Goal: Information Seeking & Learning: Learn about a topic

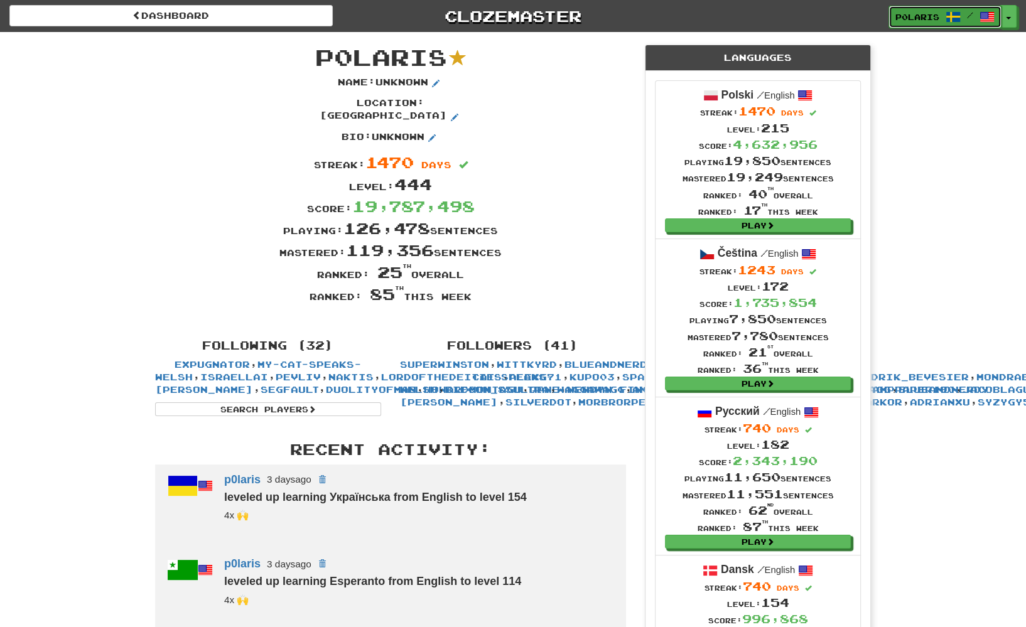
click at [964, 19] on span "/" at bounding box center [969, 15] width 49 height 9
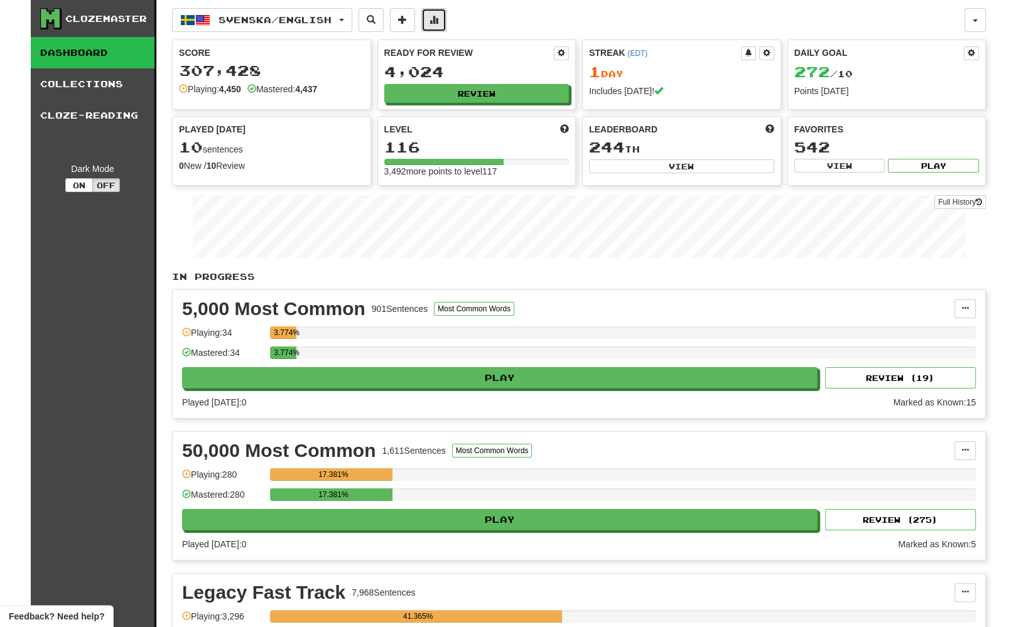
click at [438, 24] on span at bounding box center [433, 19] width 9 height 9
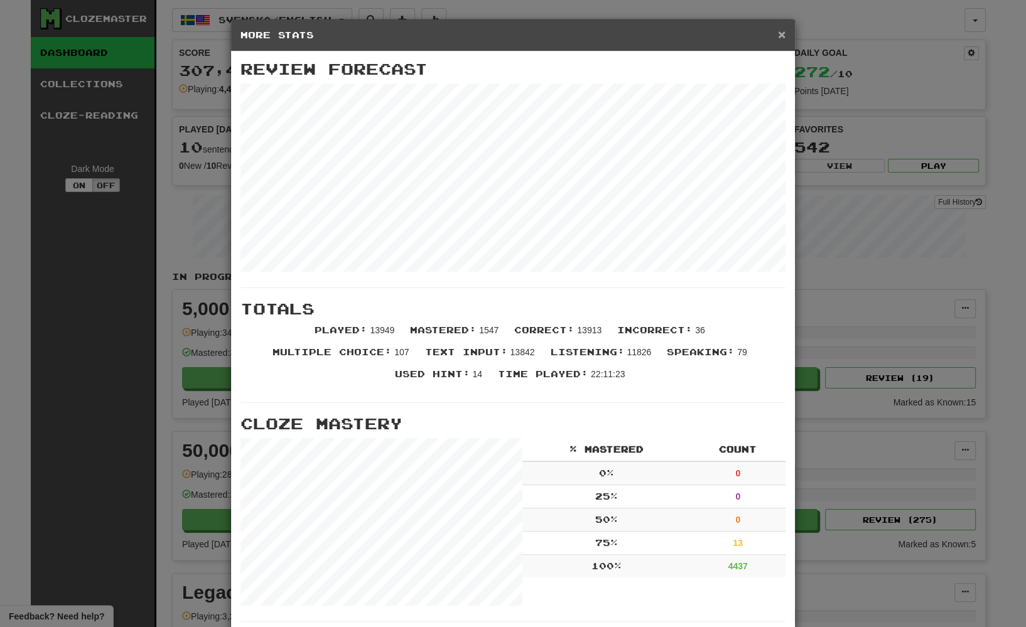
click at [781, 39] on span "×" at bounding box center [782, 34] width 8 height 14
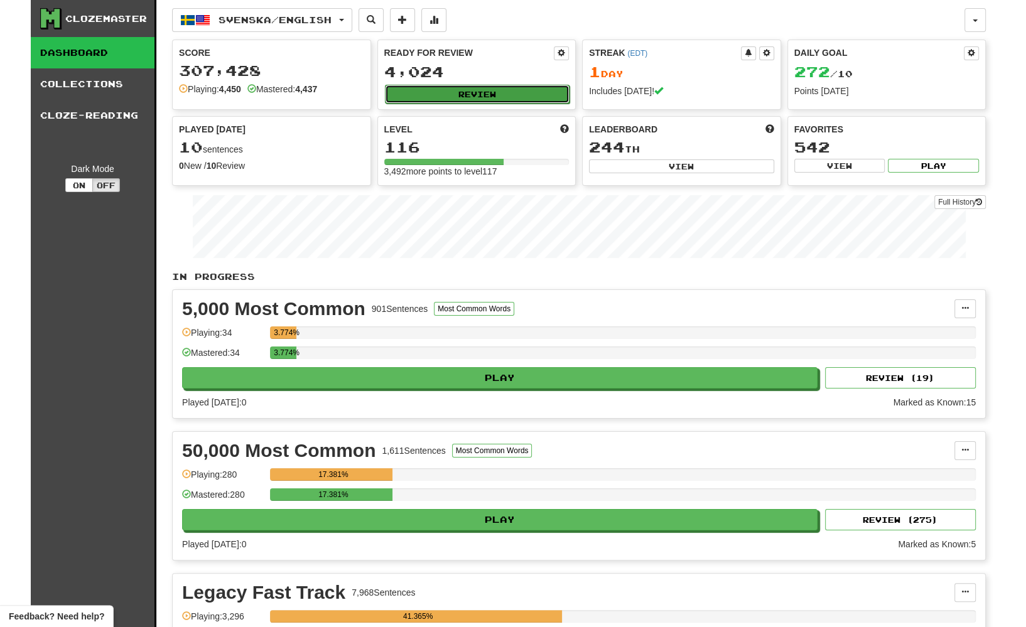
click at [542, 90] on button "Review" at bounding box center [477, 94] width 185 height 19
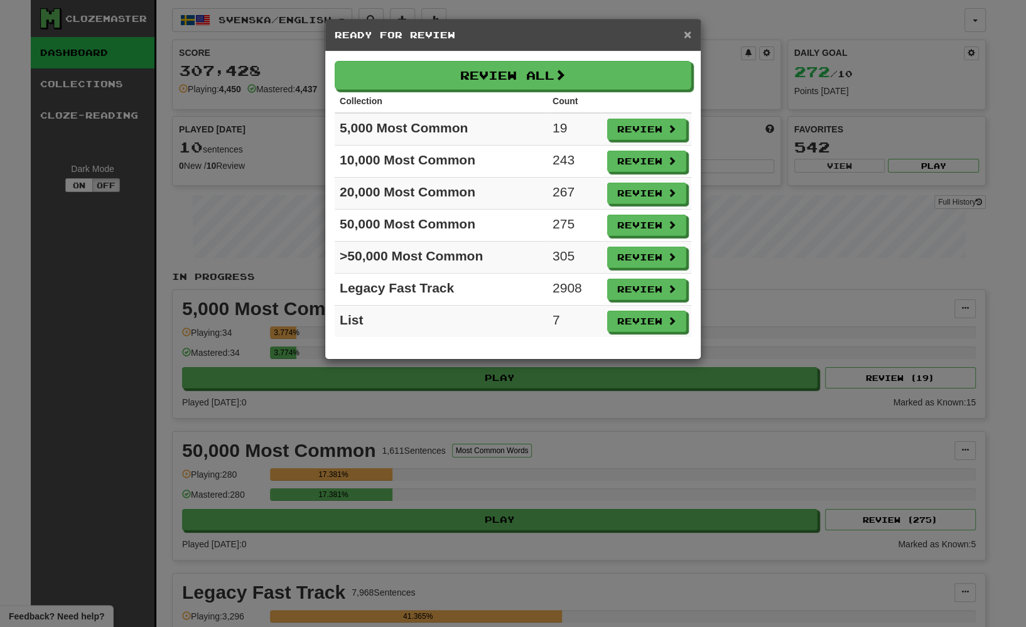
click at [686, 31] on span "×" at bounding box center [688, 34] width 8 height 14
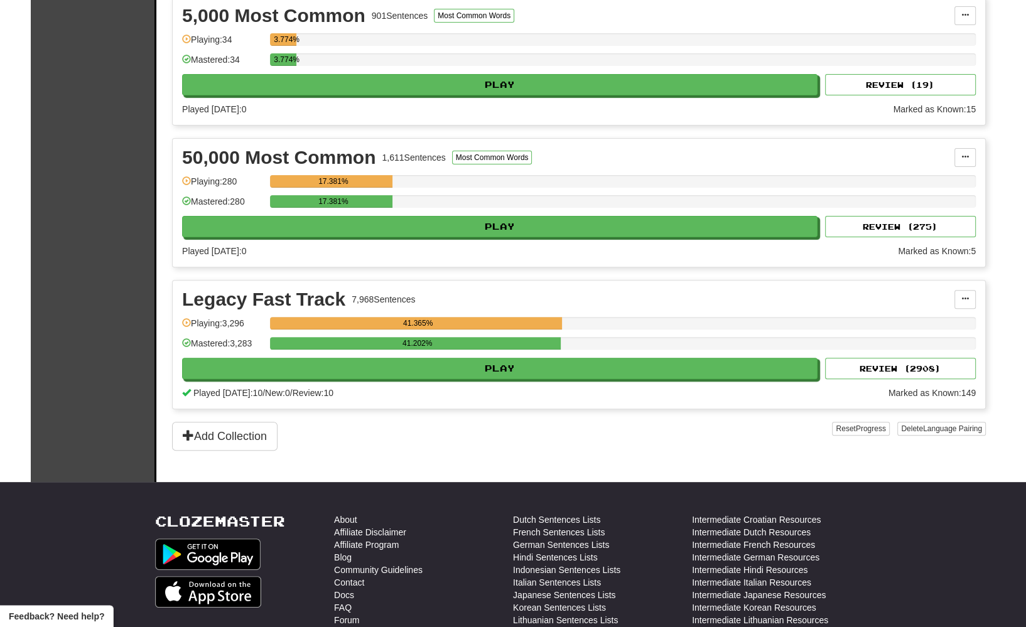
scroll to position [294, 0]
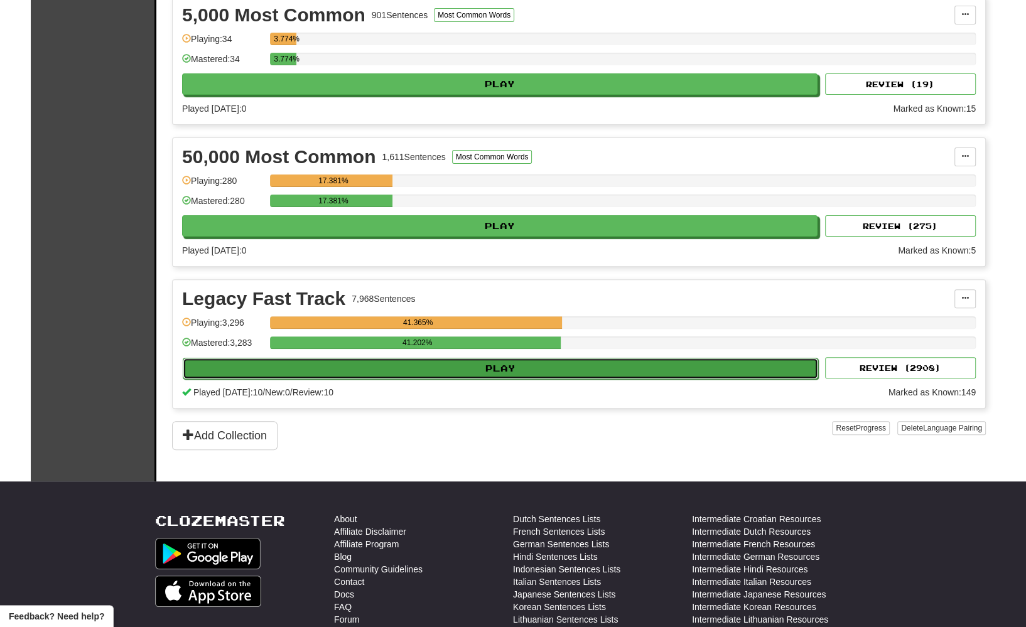
click at [580, 359] on button "Play" at bounding box center [500, 368] width 635 height 21
select select "********"
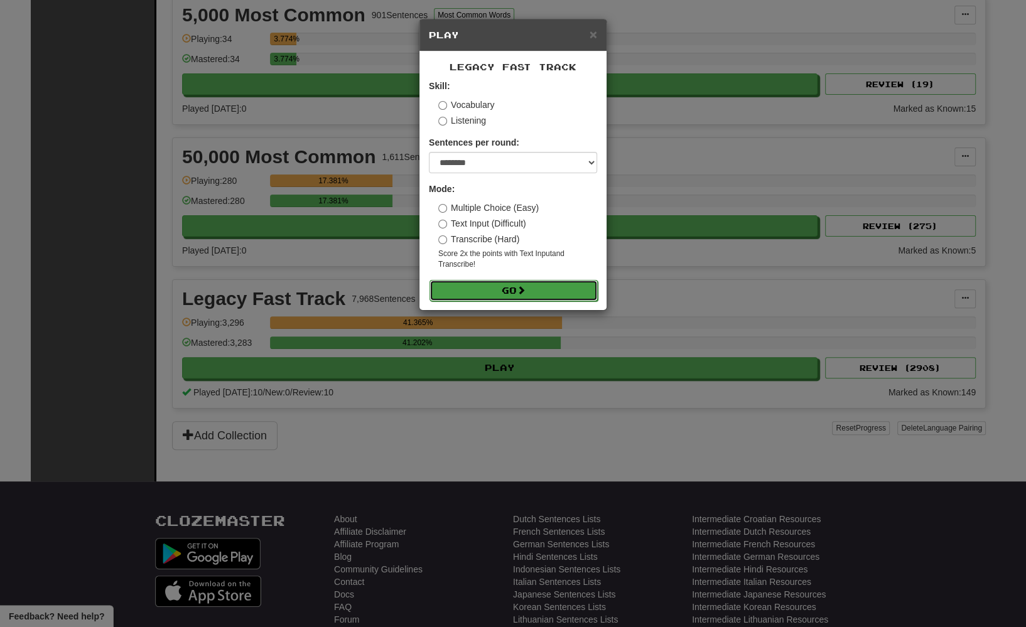
click at [517, 290] on button "Go" at bounding box center [513, 290] width 168 height 21
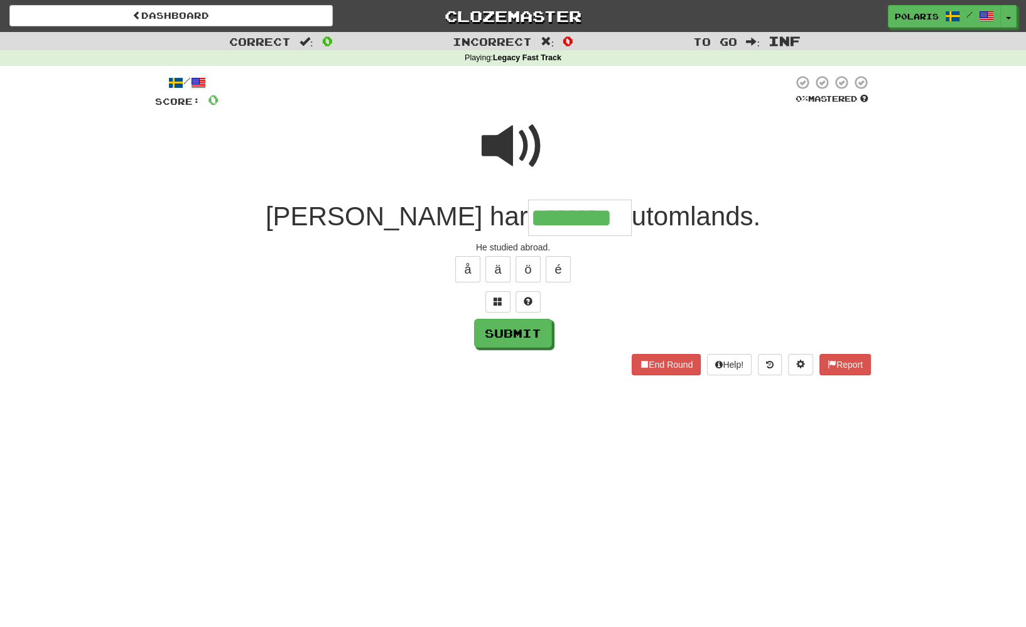
type input "********"
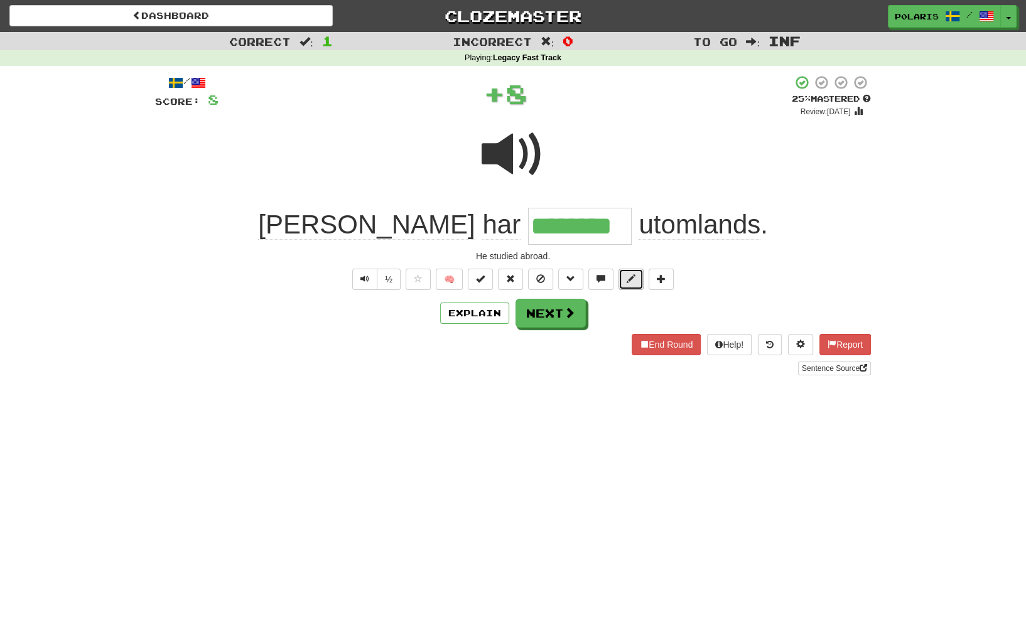
click at [620, 276] on button at bounding box center [630, 279] width 25 height 21
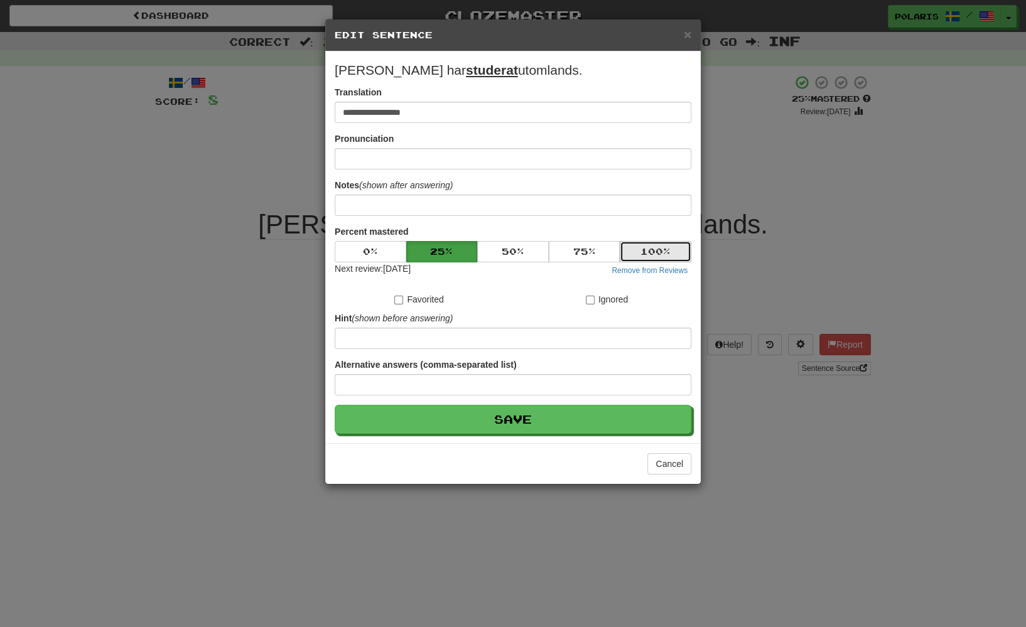
click at [626, 253] on button "100 %" at bounding box center [656, 251] width 72 height 21
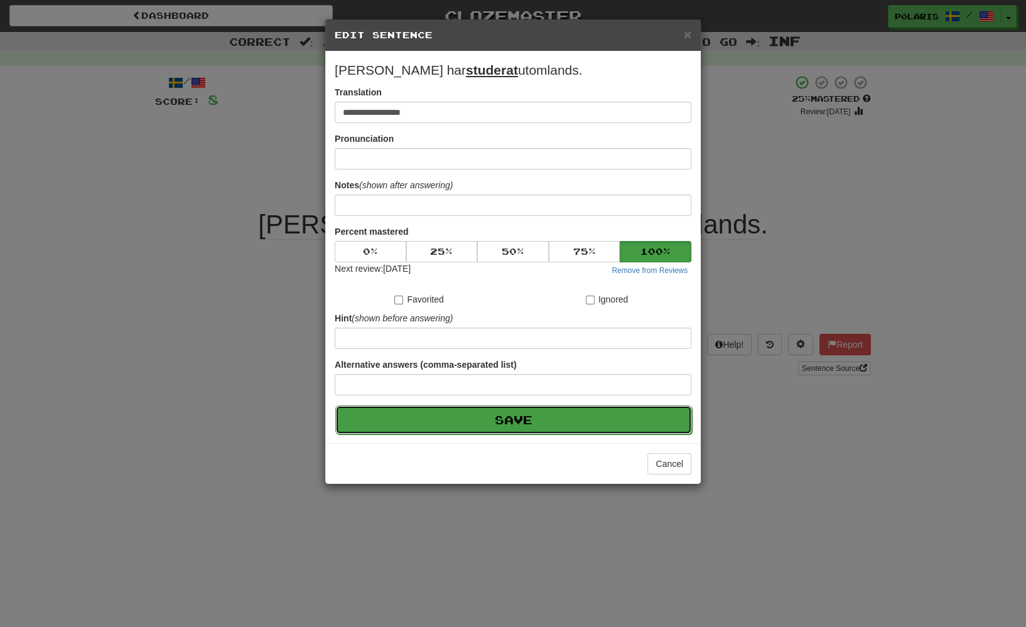
click at [547, 423] on button "Save" at bounding box center [513, 420] width 357 height 29
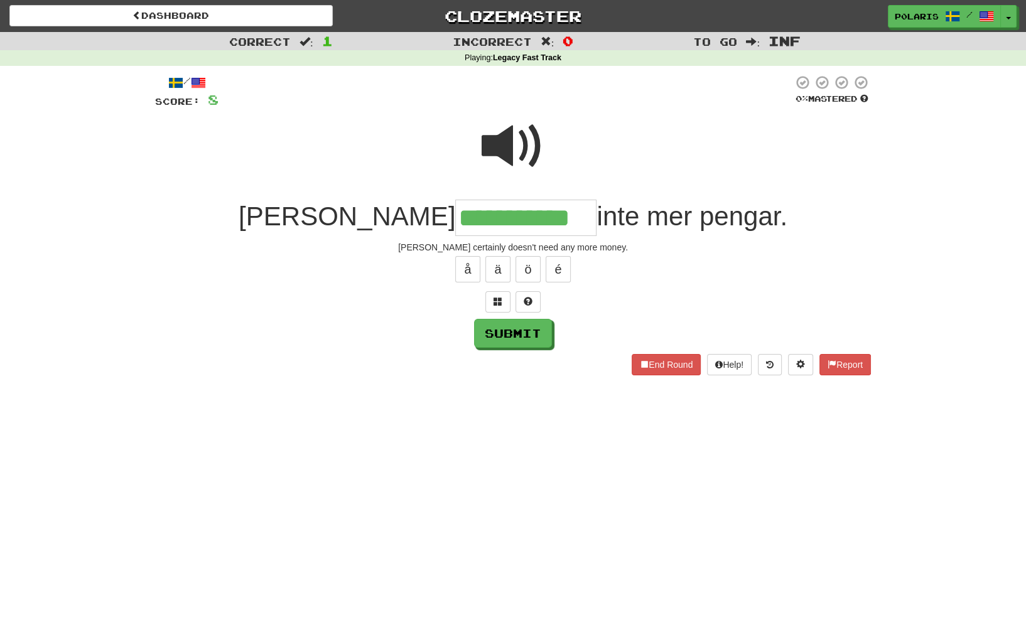
type input "**********"
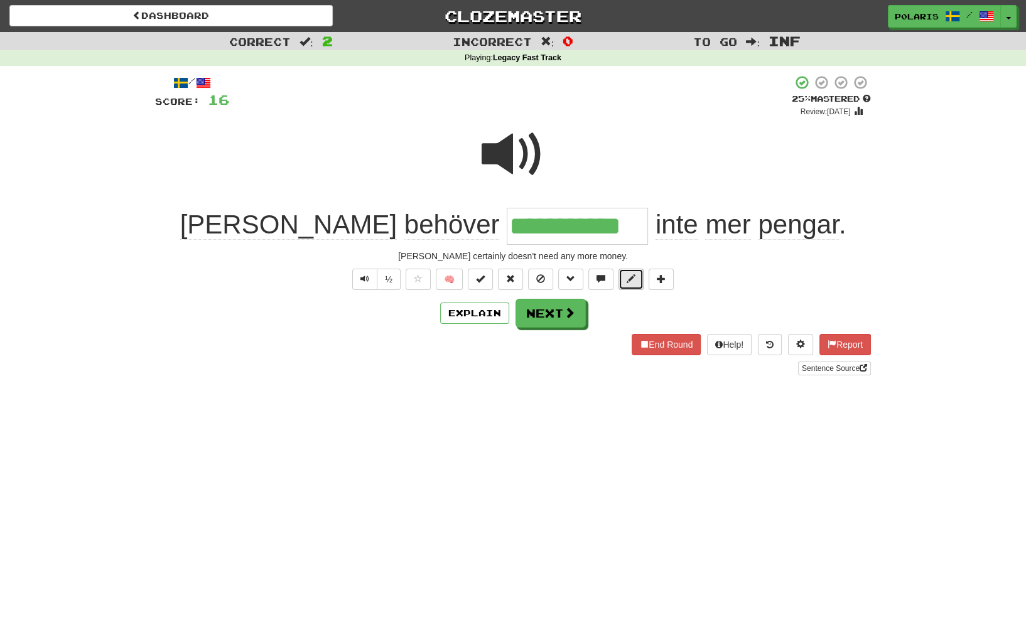
click at [622, 276] on button at bounding box center [630, 279] width 25 height 21
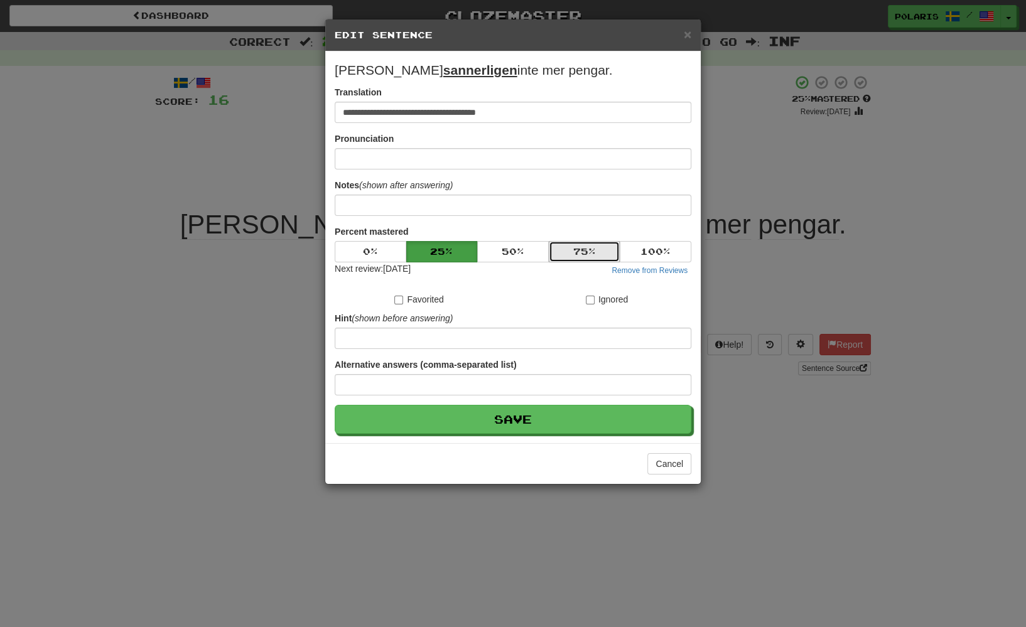
click at [584, 242] on button "75 %" at bounding box center [585, 251] width 72 height 21
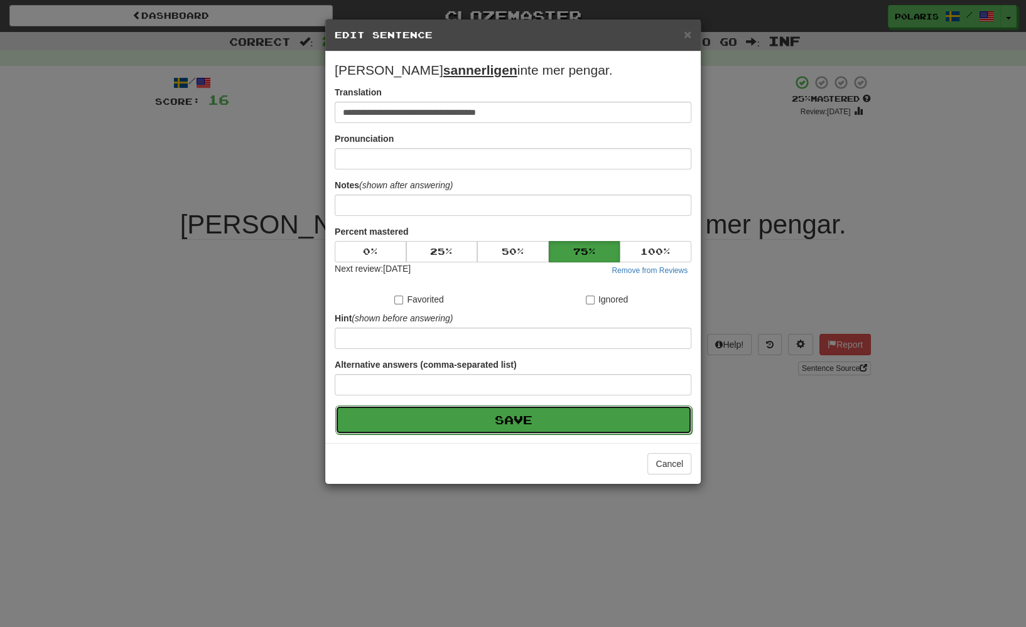
click at [506, 416] on button "Save" at bounding box center [513, 420] width 357 height 29
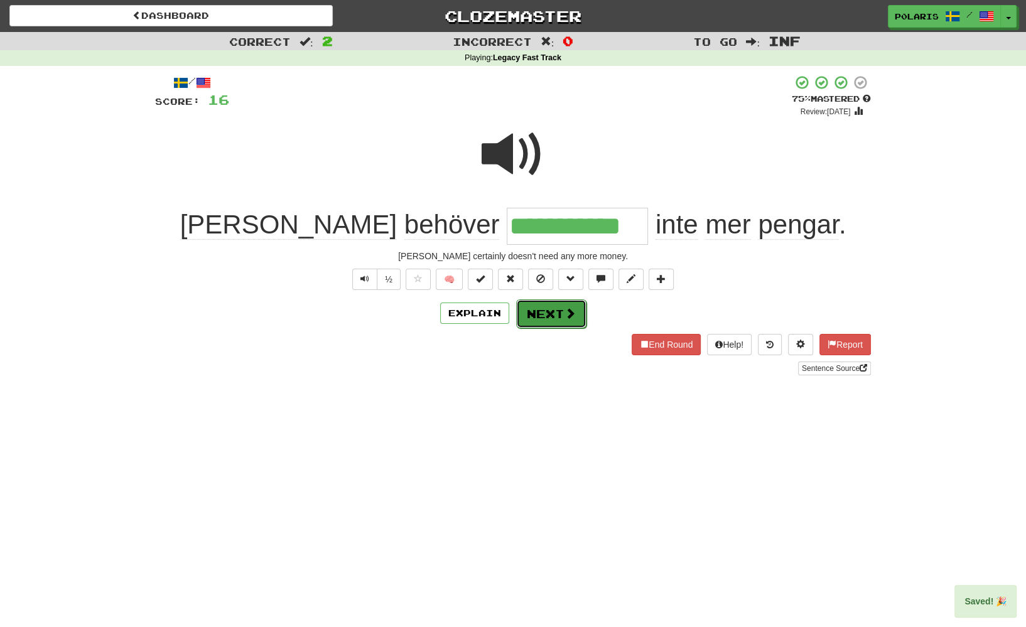
click at [524, 309] on button "Next" at bounding box center [551, 313] width 70 height 29
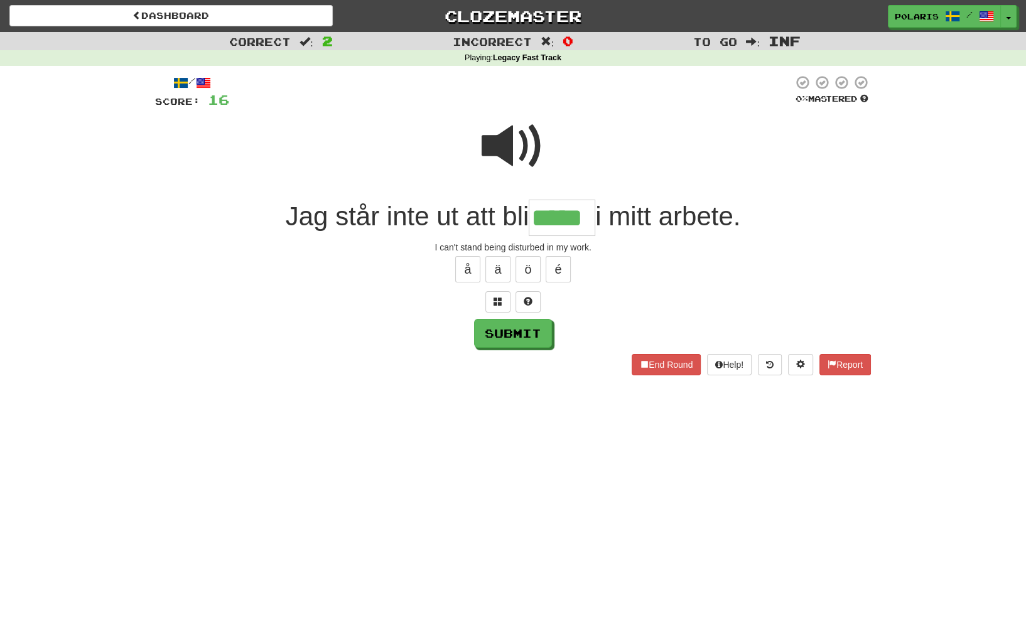
type input "*****"
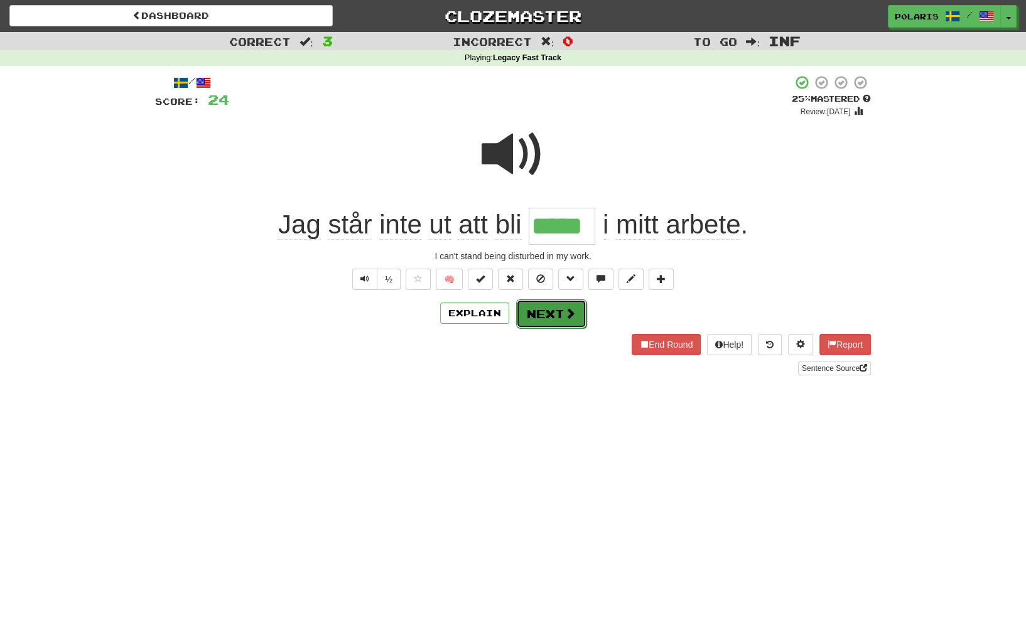
click at [545, 317] on button "Next" at bounding box center [551, 313] width 70 height 29
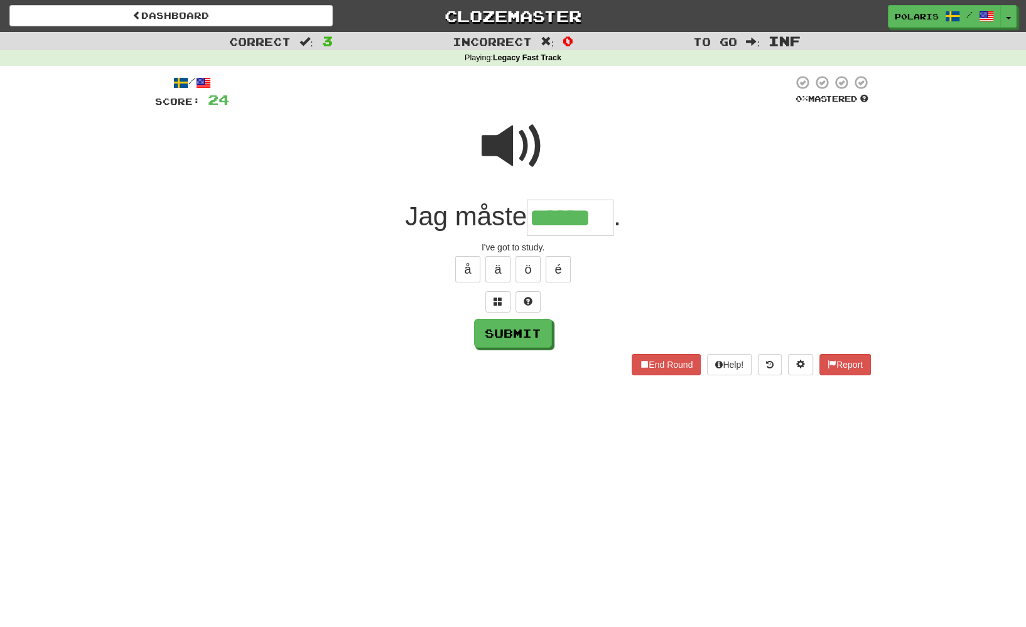
type input "******"
type input "*"
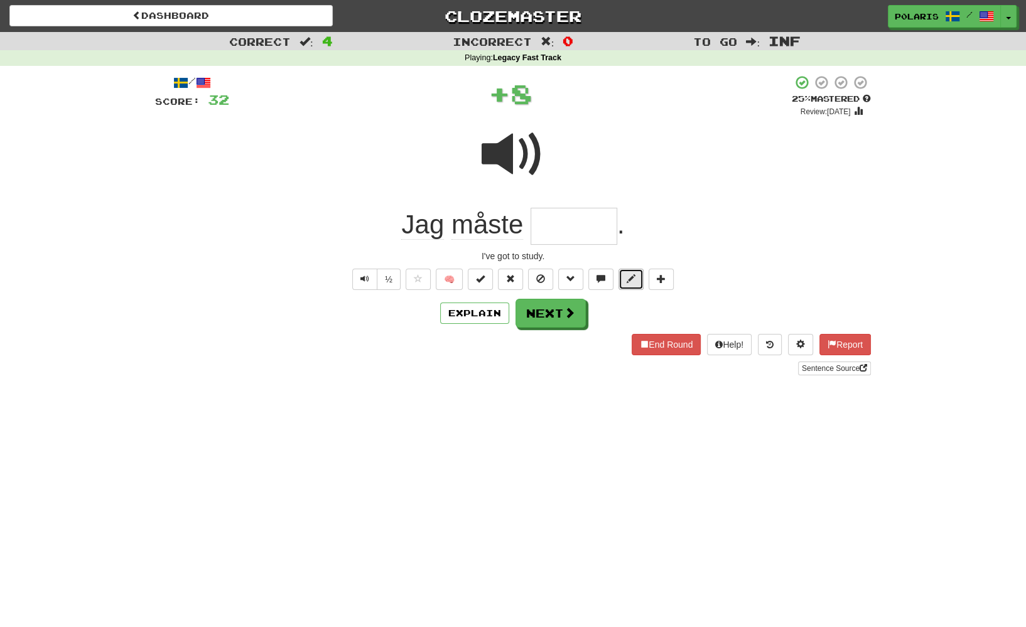
click at [631, 288] on button at bounding box center [630, 279] width 25 height 21
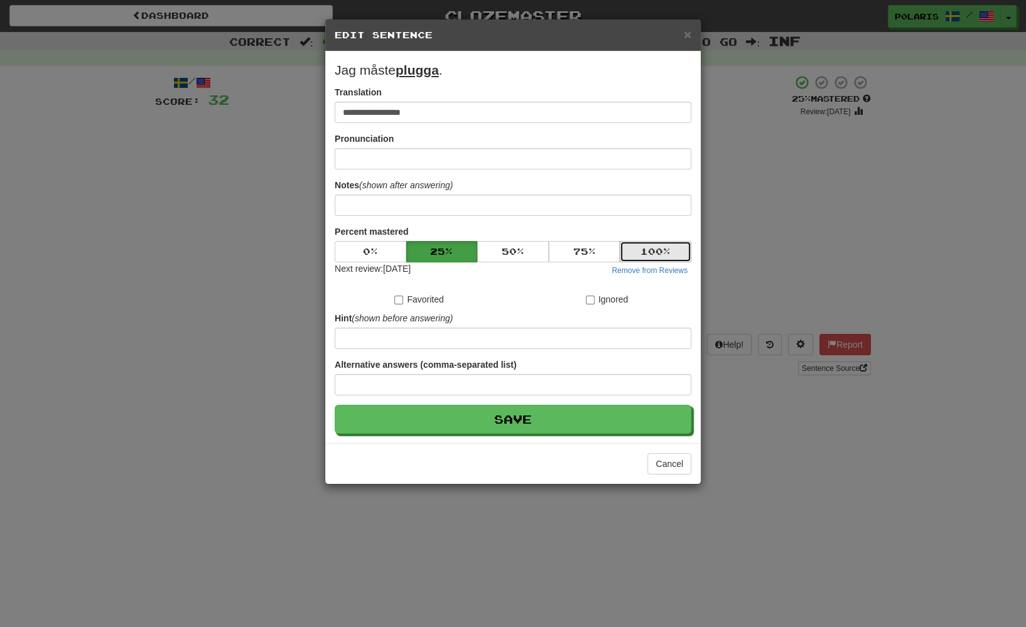
click at [633, 259] on button "100 %" at bounding box center [656, 251] width 72 height 21
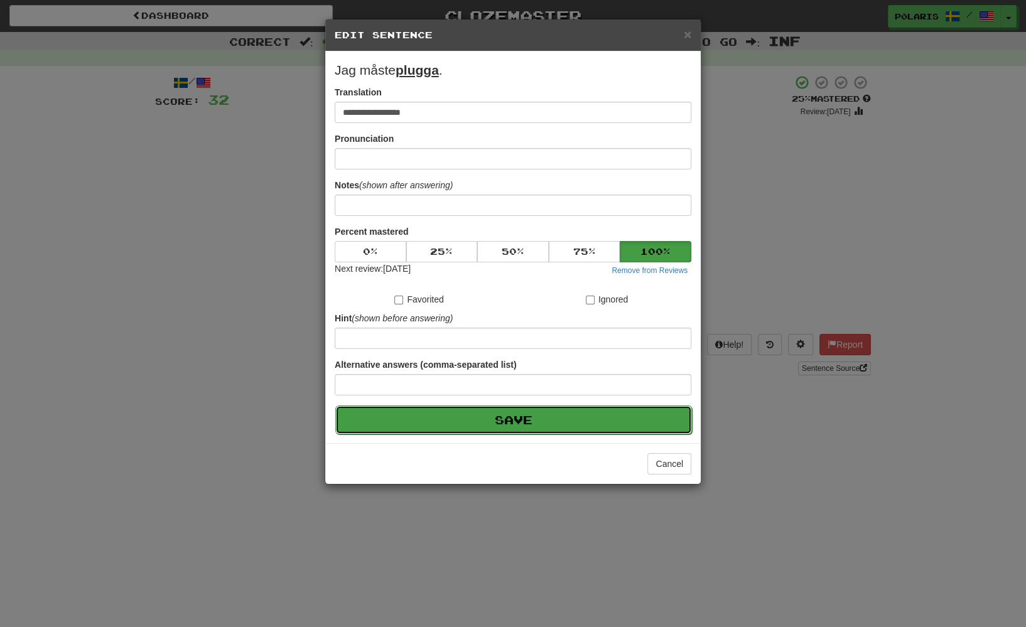
click at [552, 421] on button "Save" at bounding box center [513, 420] width 357 height 29
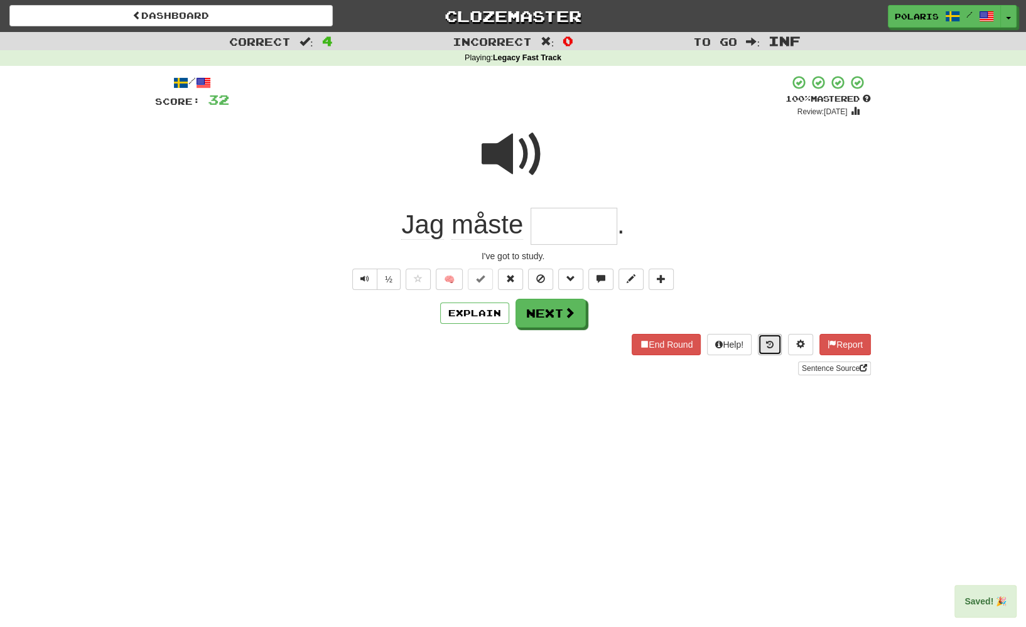
click at [758, 346] on button at bounding box center [770, 344] width 24 height 21
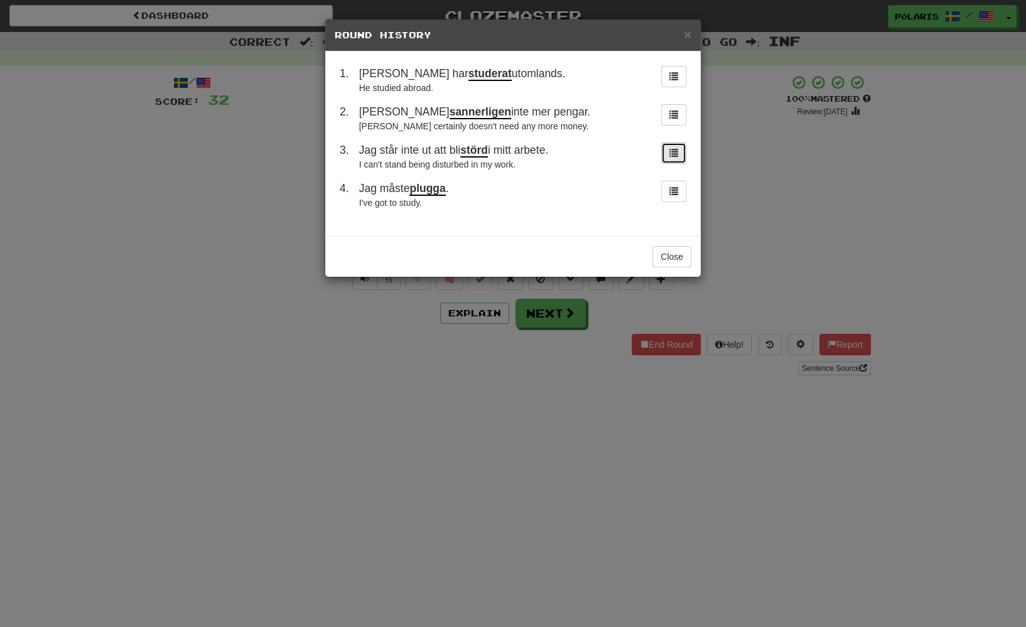
click at [673, 150] on span at bounding box center [673, 152] width 9 height 9
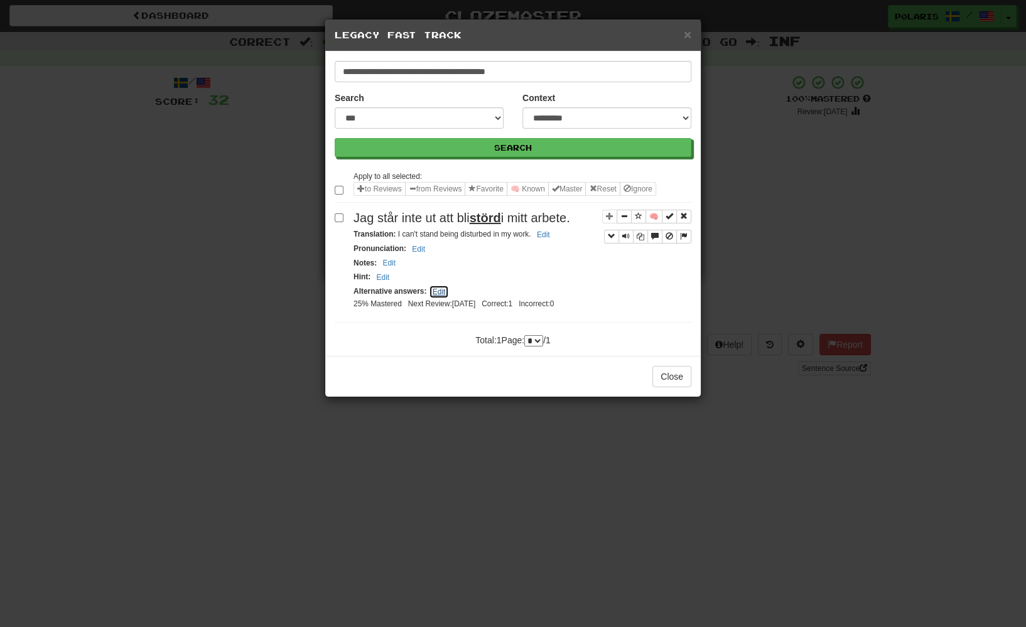
click at [438, 291] on button "Edit" at bounding box center [439, 292] width 21 height 14
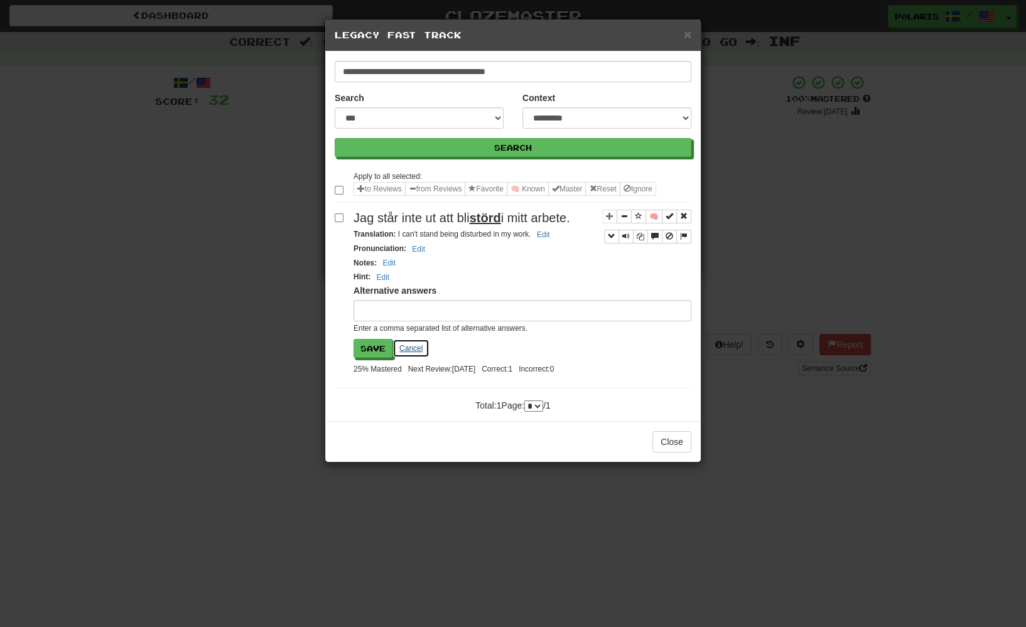
click at [412, 349] on button "Cancel" at bounding box center [410, 348] width 37 height 19
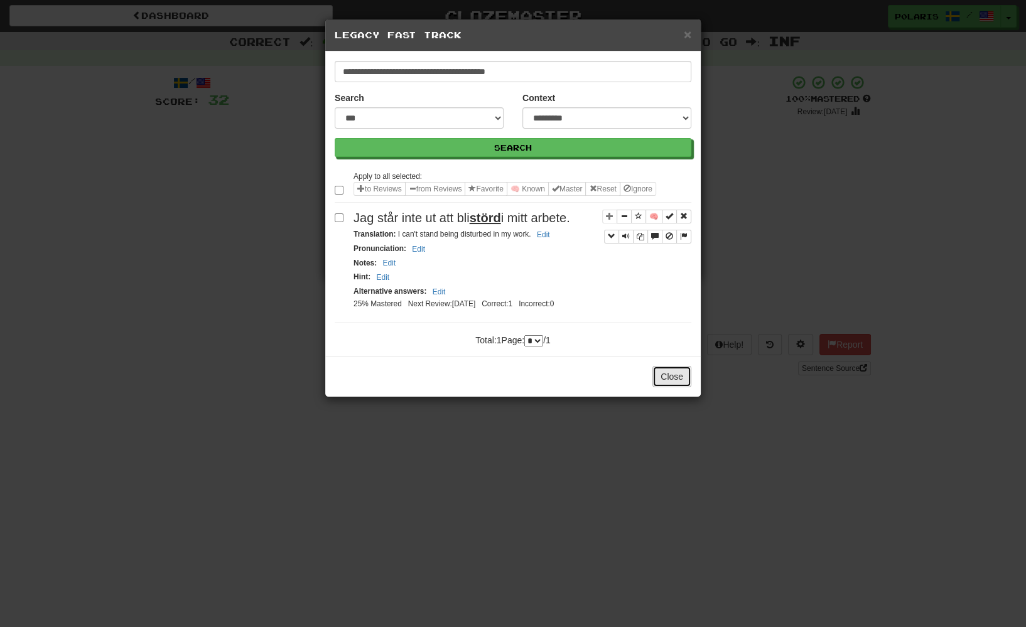
click at [667, 380] on button "Close" at bounding box center [671, 376] width 39 height 21
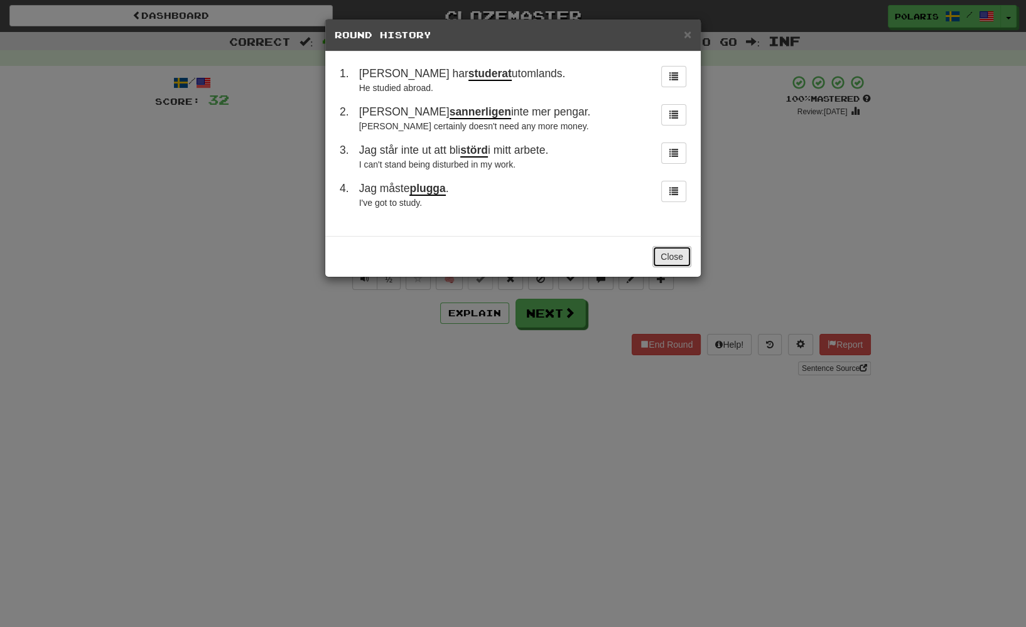
click at [681, 258] on button "Close" at bounding box center [671, 256] width 39 height 21
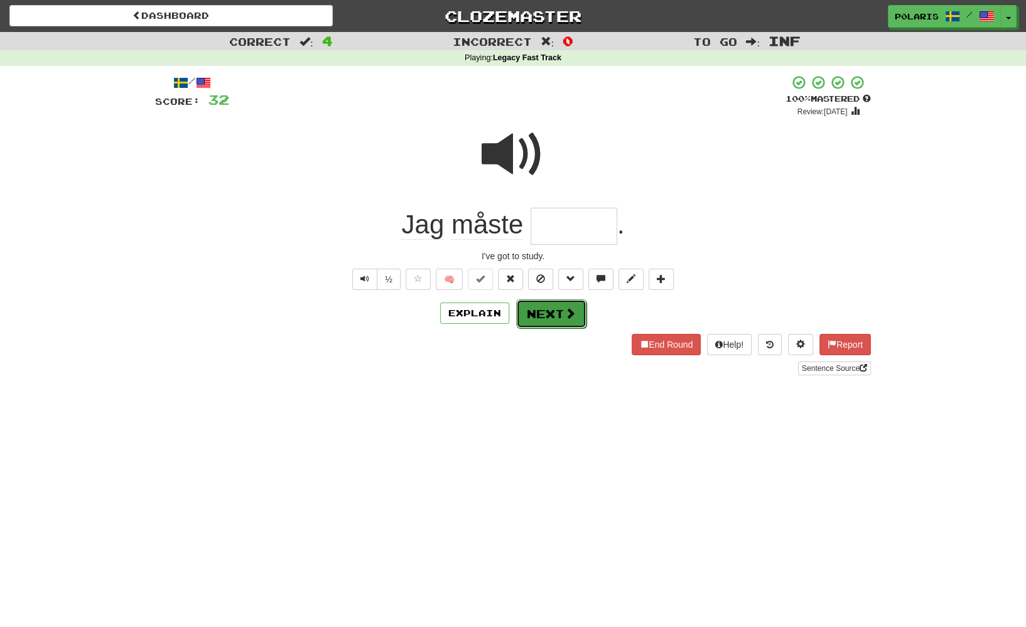
click at [560, 318] on button "Next" at bounding box center [551, 313] width 70 height 29
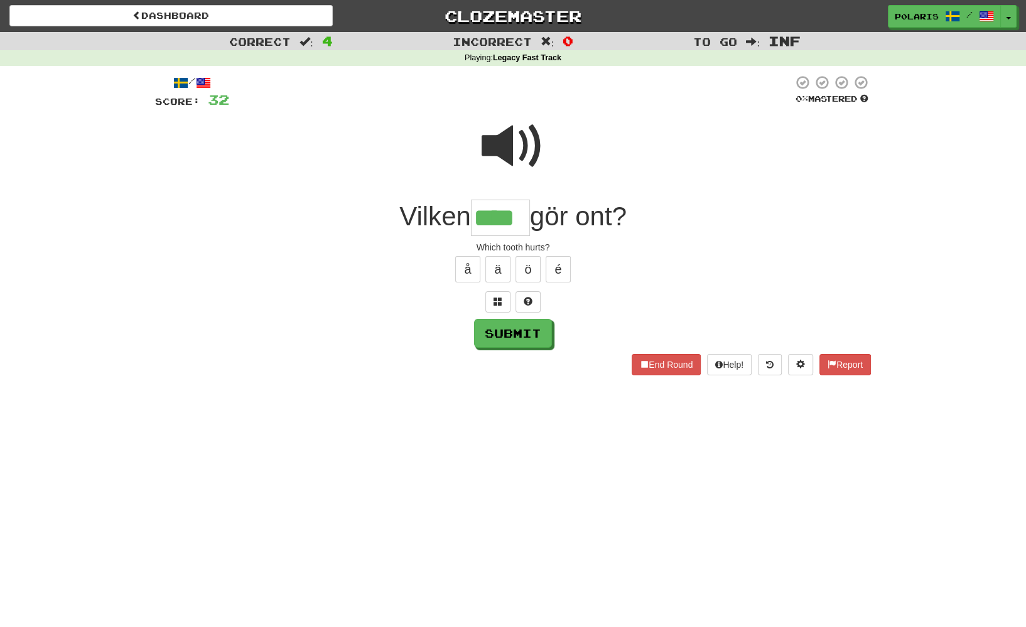
type input "****"
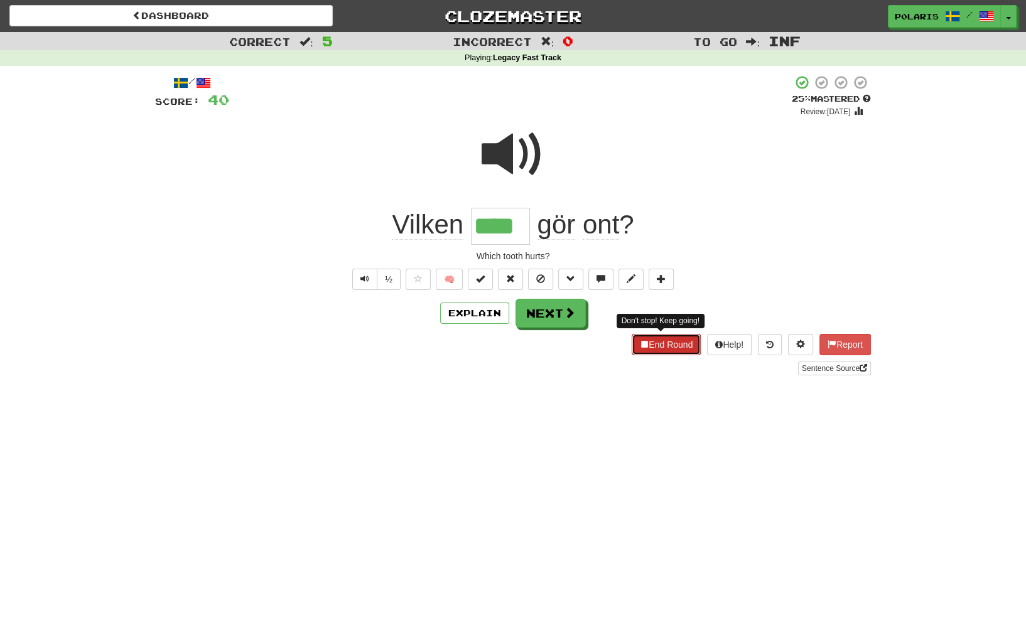
click at [647, 343] on button "End Round" at bounding box center [665, 344] width 69 height 21
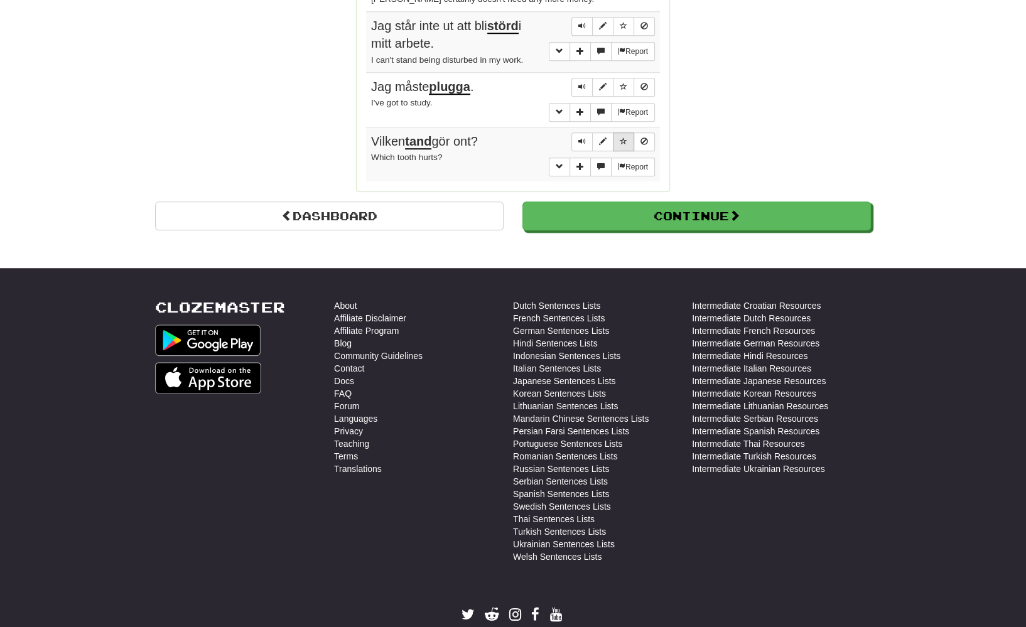
scroll to position [886, 0]
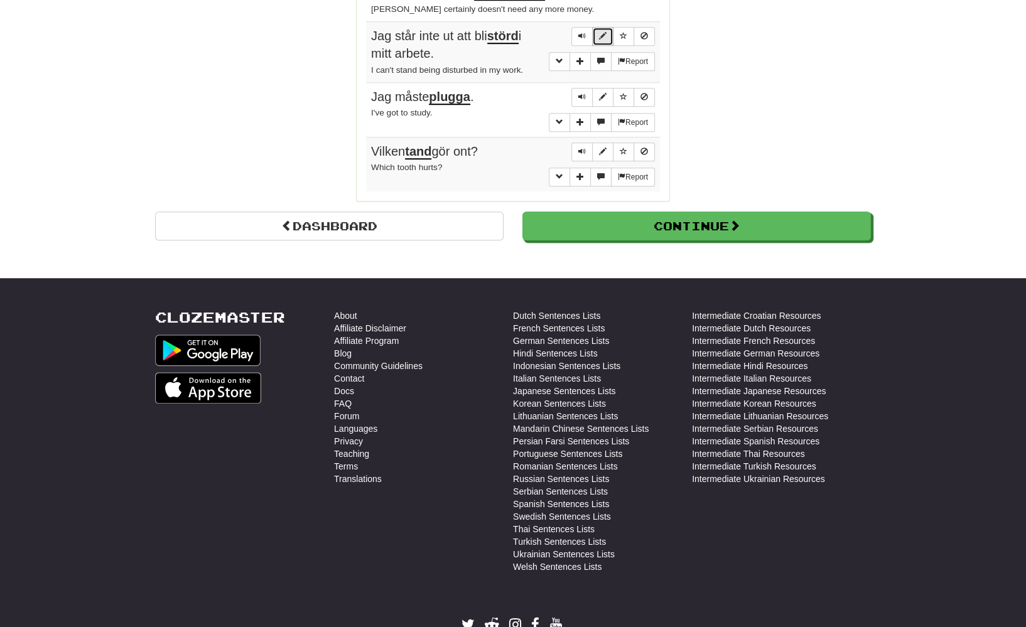
click at [602, 27] on button "Sentence controls" at bounding box center [602, 36] width 21 height 19
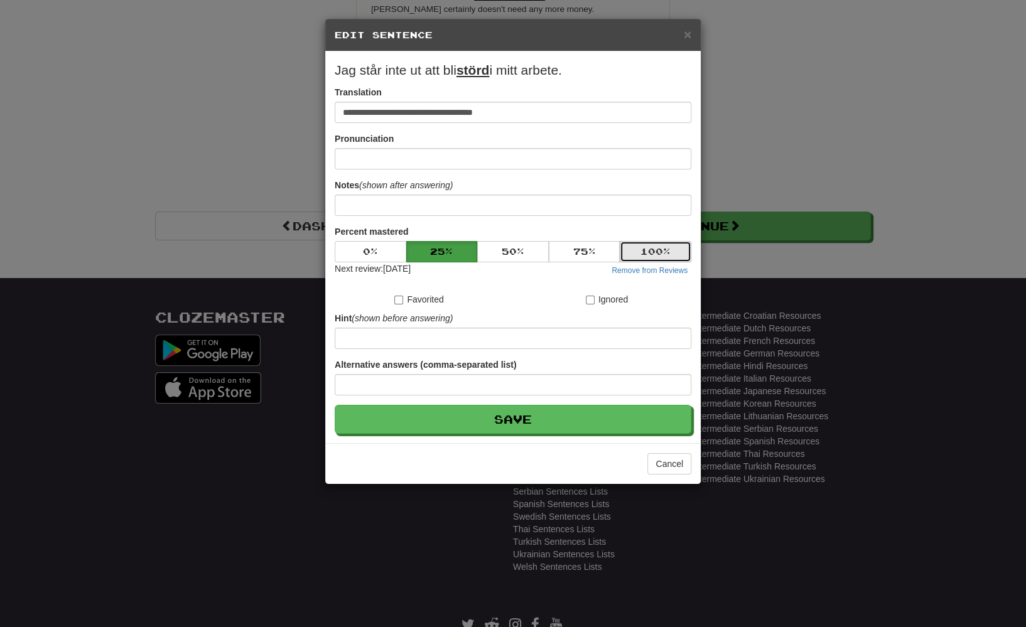
click at [643, 248] on button "100 %" at bounding box center [656, 251] width 72 height 21
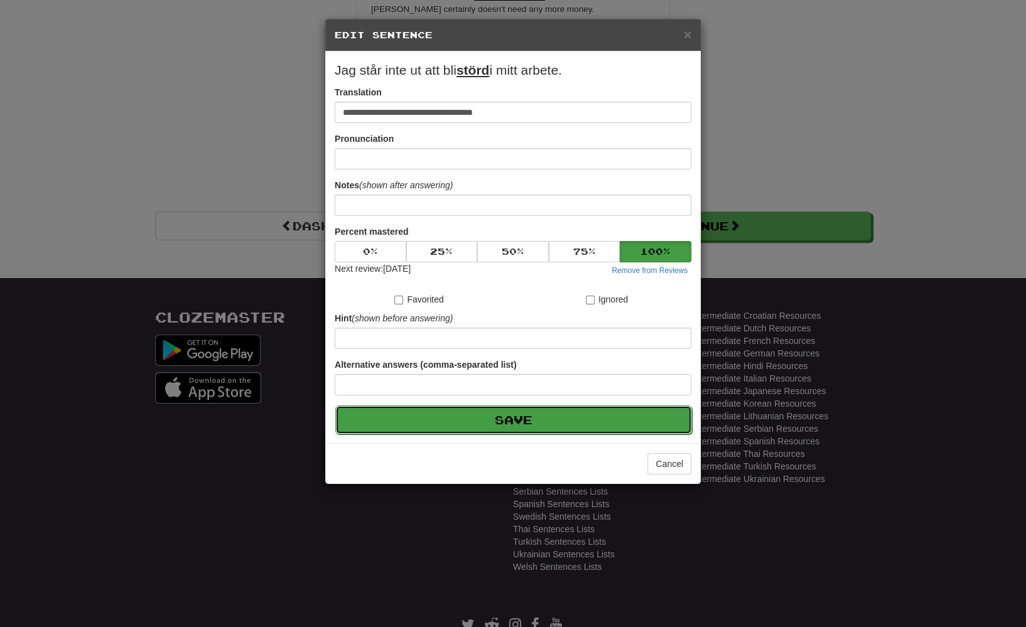
click at [530, 424] on button "Save" at bounding box center [513, 420] width 357 height 29
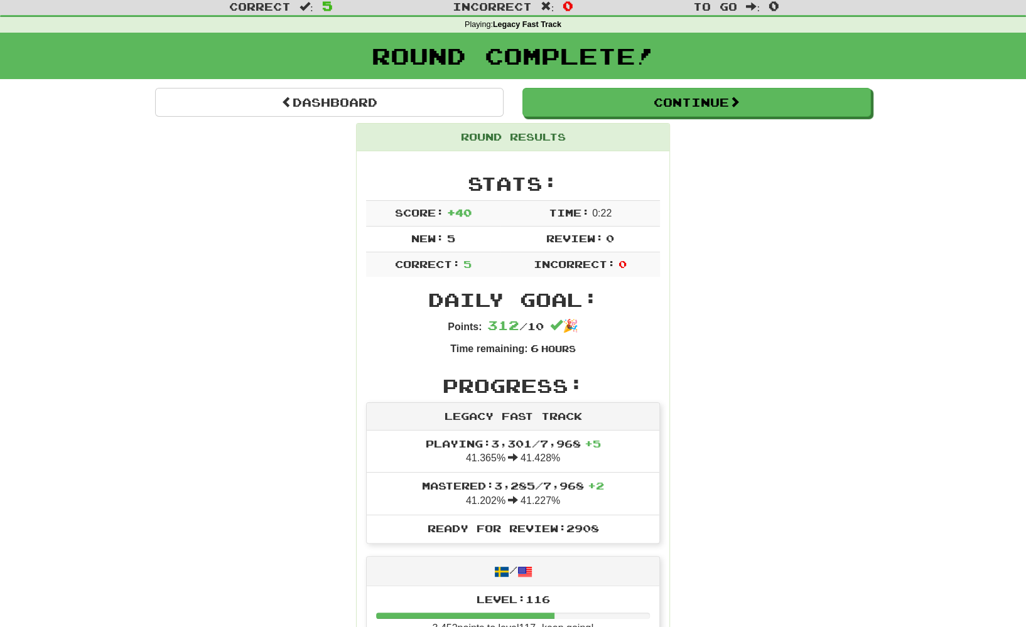
scroll to position [0, 0]
